Goal: Navigation & Orientation: Find specific page/section

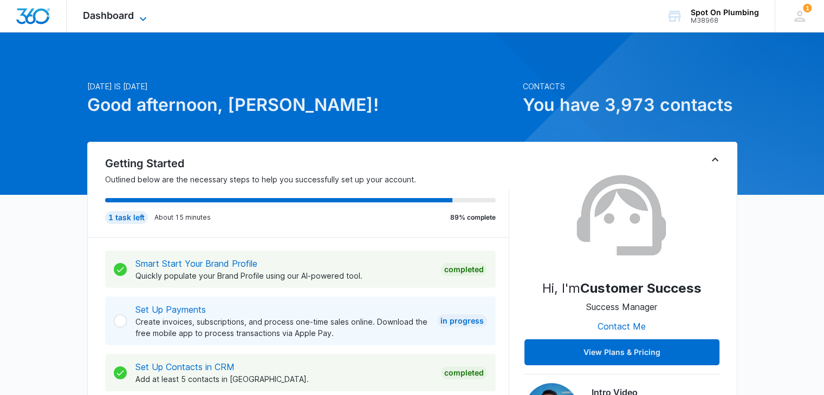
click at [144, 21] on icon at bounding box center [143, 18] width 13 height 13
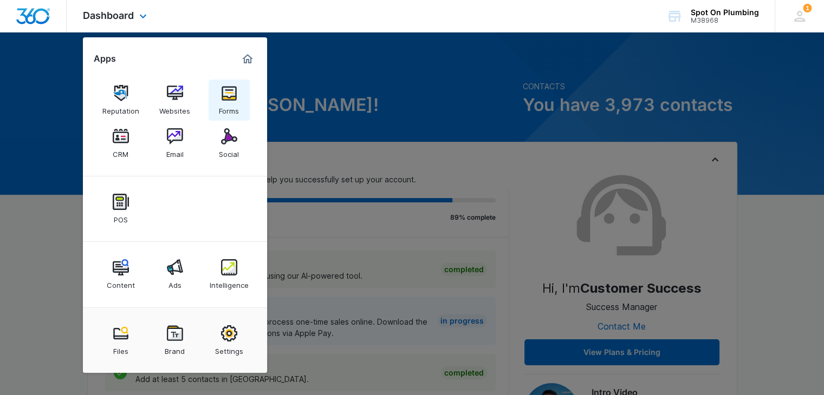
click at [224, 106] on div "Forms" at bounding box center [229, 108] width 20 height 14
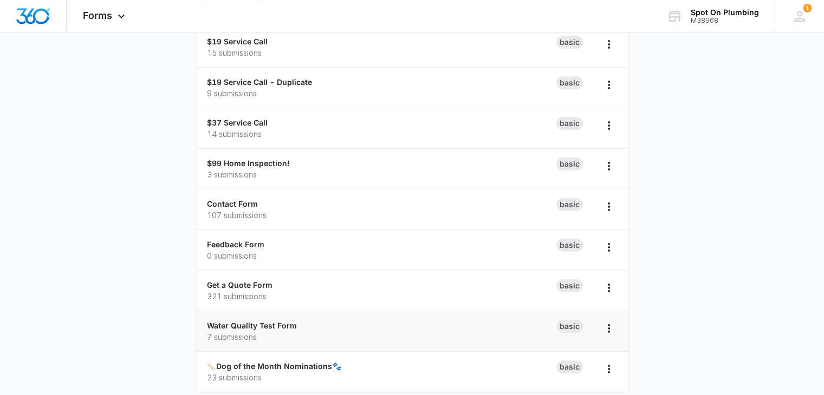
scroll to position [118, 0]
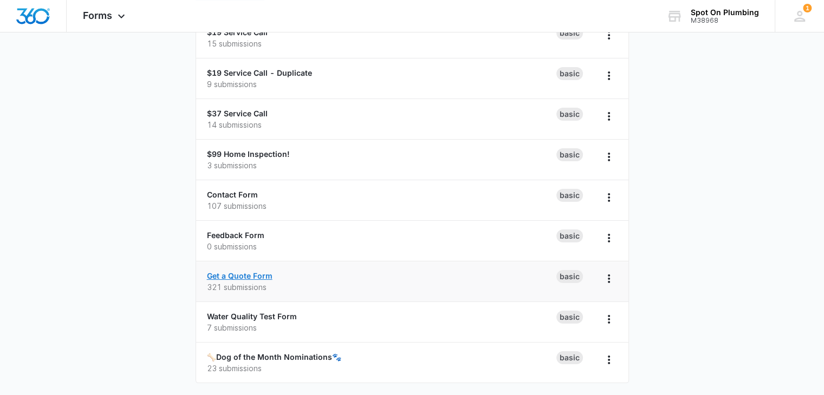
click at [250, 272] on link "Get a Quote Form" at bounding box center [240, 275] width 66 height 9
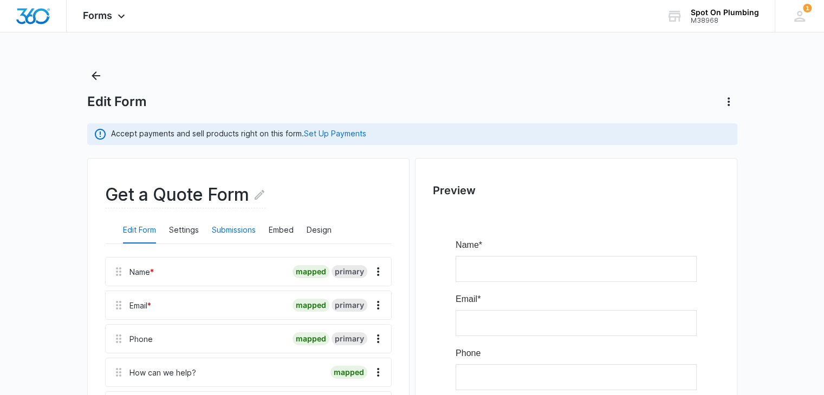
click at [233, 230] on button "Submissions" at bounding box center [234, 231] width 44 height 26
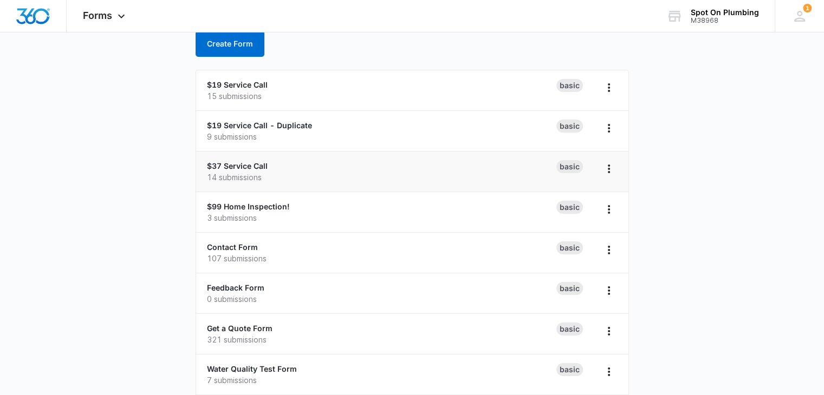
scroll to position [64, 0]
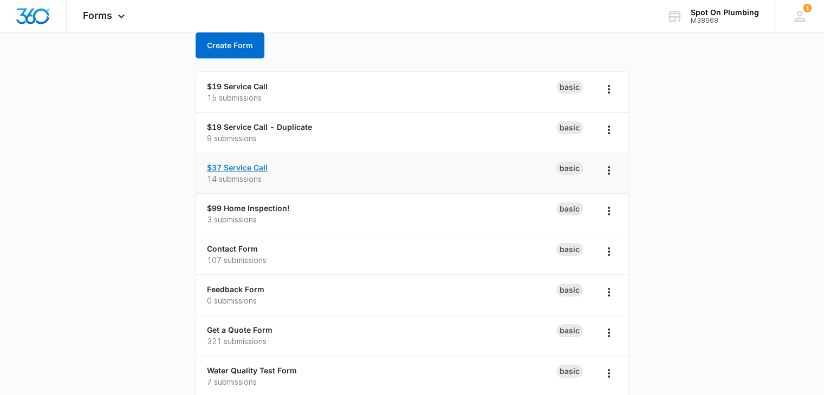
click at [248, 167] on link "$37 Service Call" at bounding box center [237, 167] width 61 height 9
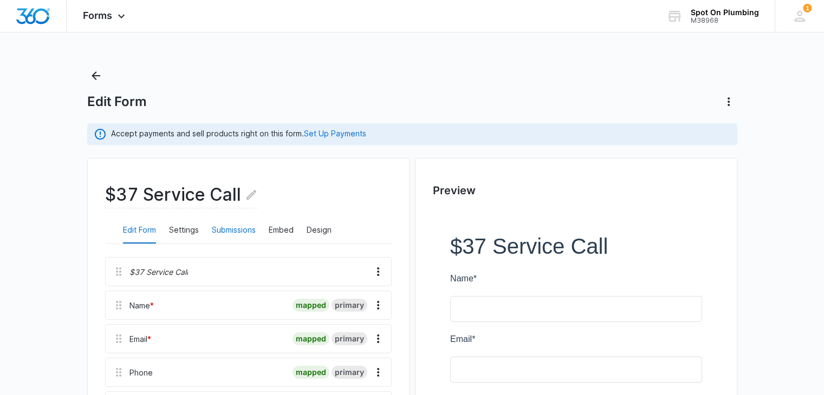
click at [248, 226] on button "Submissions" at bounding box center [234, 231] width 44 height 26
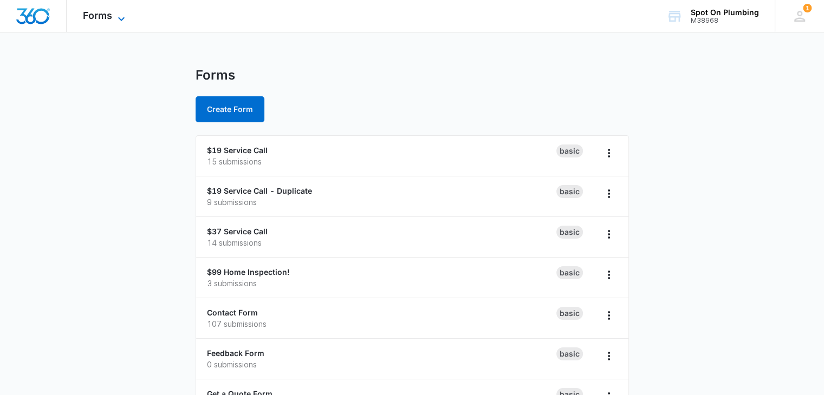
click at [106, 20] on span "Forms" at bounding box center [97, 15] width 29 height 11
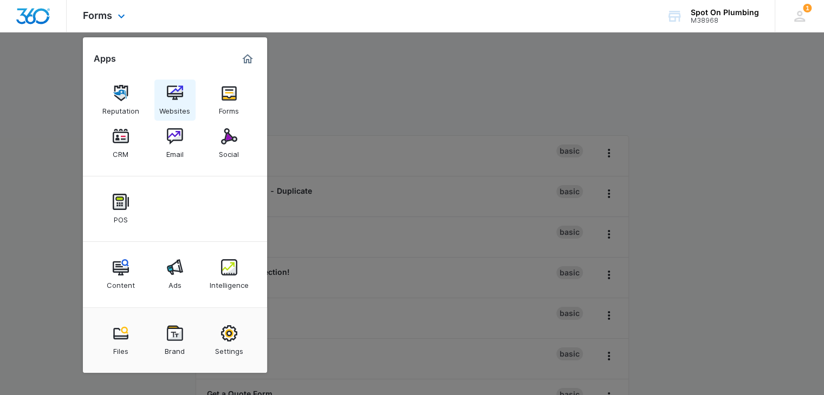
click at [176, 96] on img at bounding box center [175, 93] width 16 height 16
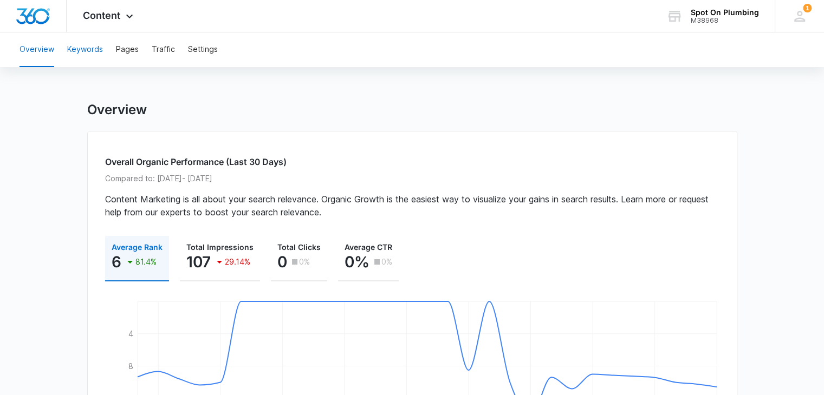
click at [98, 53] on button "Keywords" at bounding box center [85, 50] width 36 height 35
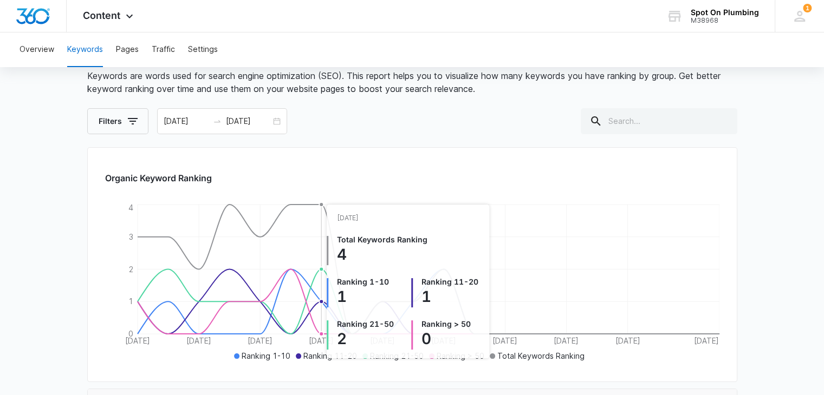
scroll to position [54, 0]
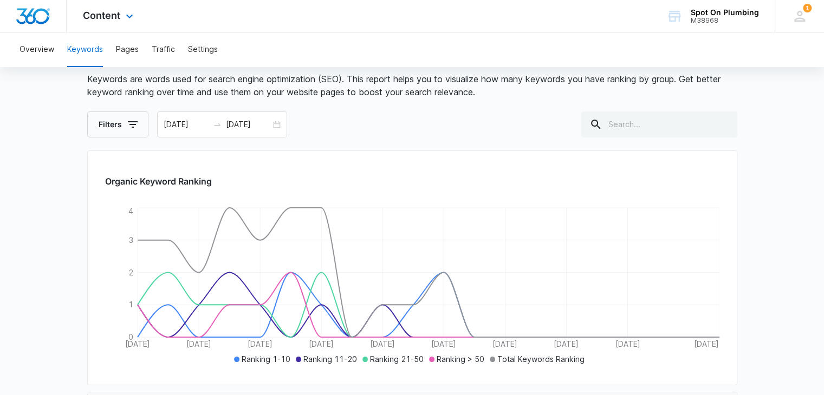
click at [128, 3] on div "Content Apps Reputation Websites Forms CRM Email Social POS Content Ads Intelli…" at bounding box center [110, 16] width 86 height 32
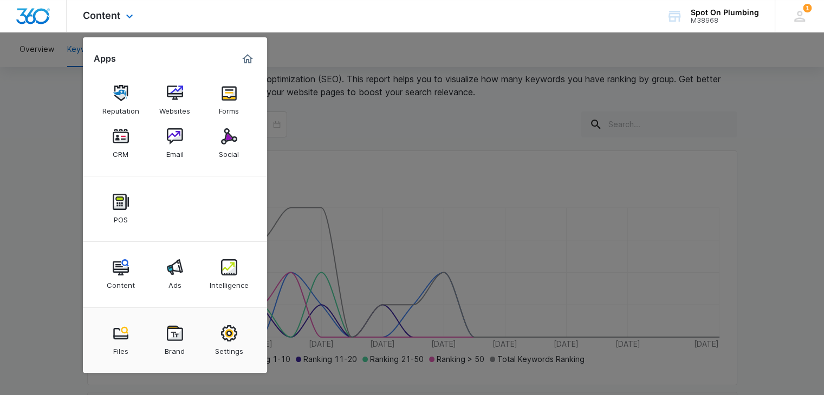
click at [105, 22] on div "Content Apps Reputation Websites Forms CRM Email Social POS Content Ads Intelli…" at bounding box center [110, 16] width 86 height 32
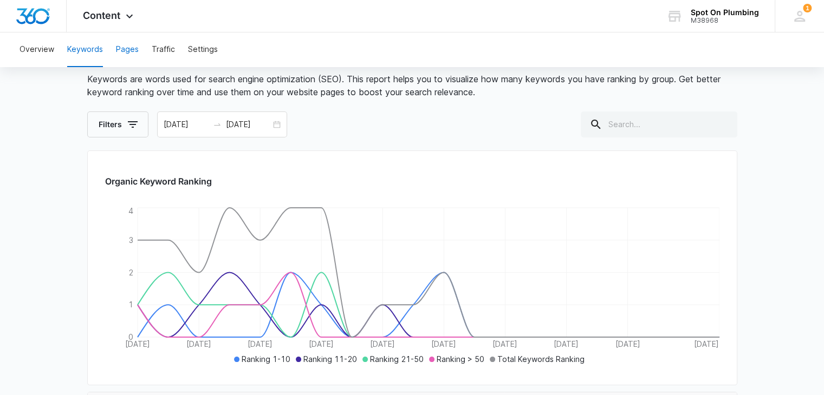
click at [131, 49] on button "Pages" at bounding box center [127, 50] width 23 height 35
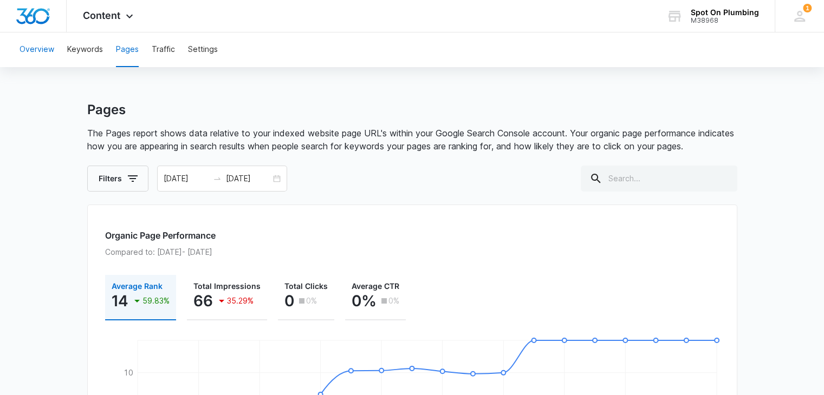
click at [52, 50] on button "Overview" at bounding box center [37, 50] width 35 height 35
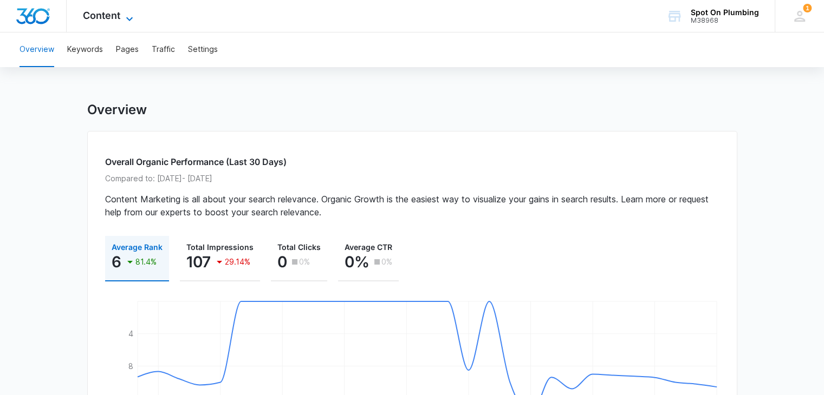
click at [124, 12] on icon at bounding box center [129, 18] width 13 height 13
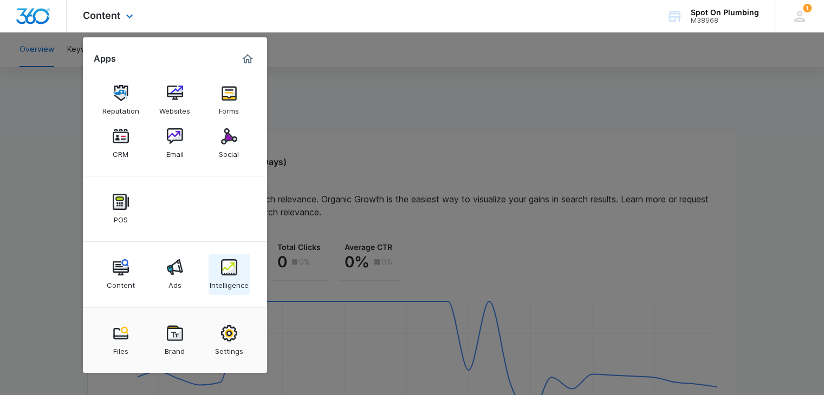
click at [226, 271] on img at bounding box center [229, 267] width 16 height 16
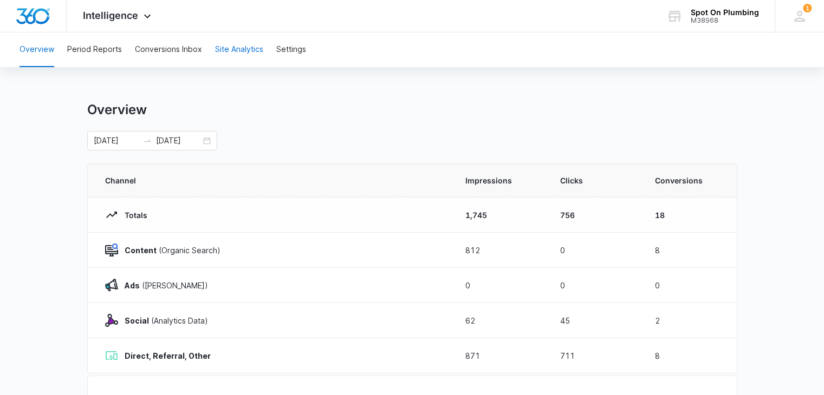
click at [219, 47] on button "Site Analytics" at bounding box center [239, 50] width 48 height 35
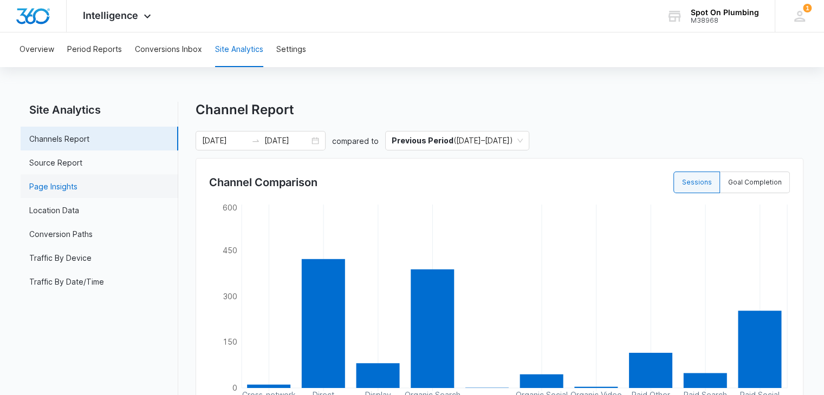
click at [74, 181] on link "Page Insights" at bounding box center [53, 186] width 48 height 11
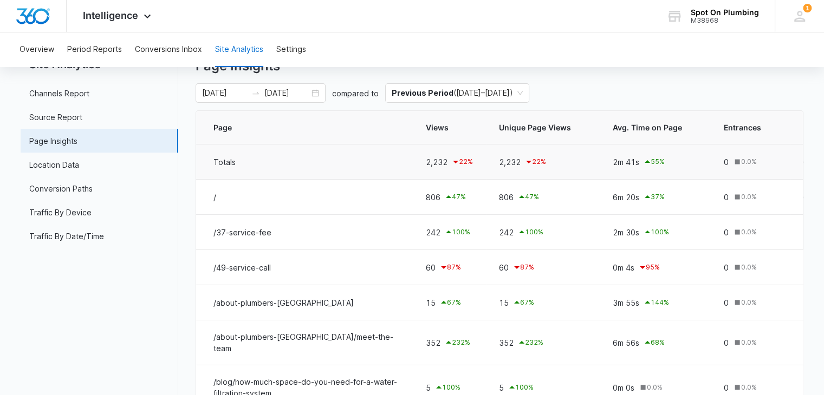
scroll to position [108, 0]
